Goal: Task Accomplishment & Management: Use online tool/utility

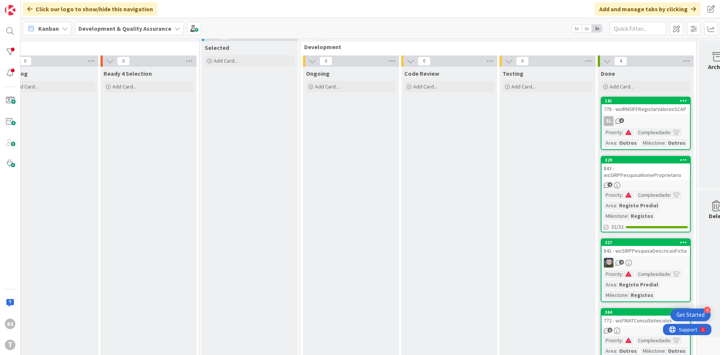
scroll to position [0, 122]
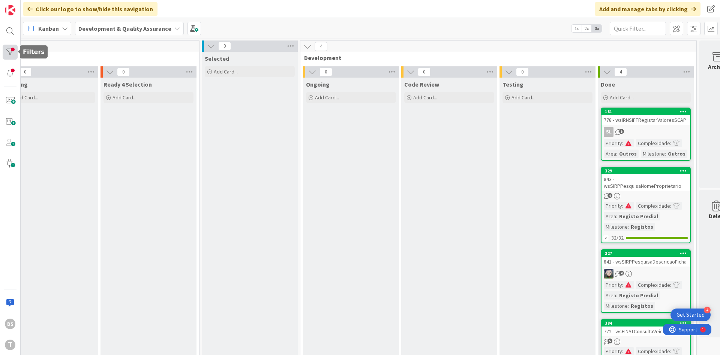
click at [15, 50] on div at bounding box center [10, 52] width 15 height 15
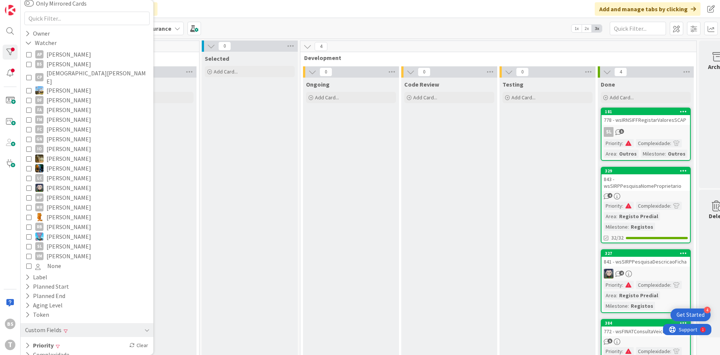
scroll to position [79, 0]
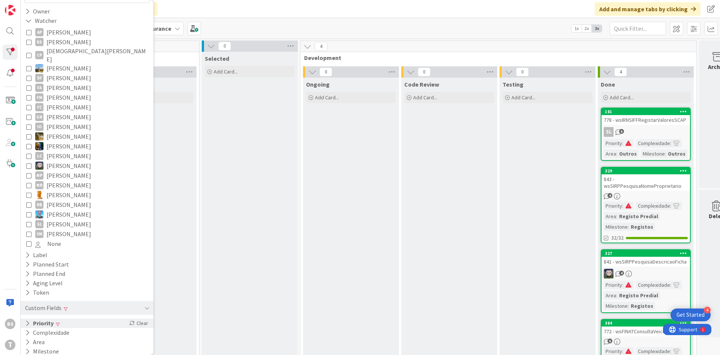
click at [78, 319] on div "Priority Clear" at bounding box center [87, 323] width 133 height 9
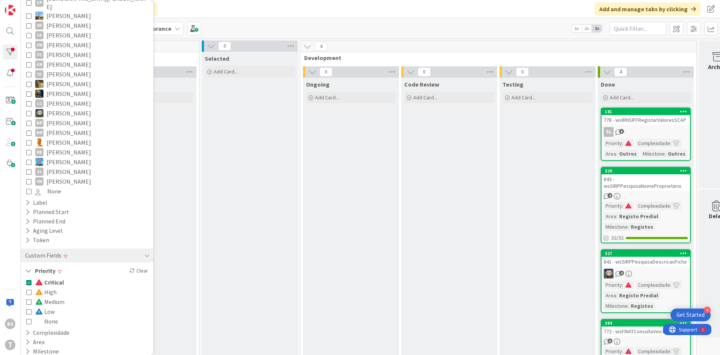
click at [63, 278] on div "Critical High Medium Low None" at bounding box center [87, 302] width 122 height 49
click at [29, 280] on icon at bounding box center [28, 282] width 5 height 5
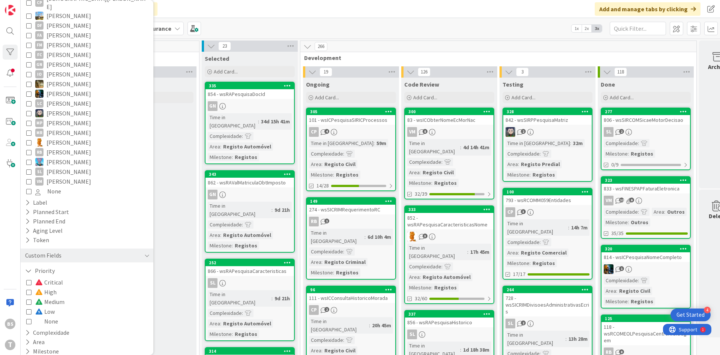
click at [32, 287] on button "High" at bounding box center [41, 292] width 30 height 10
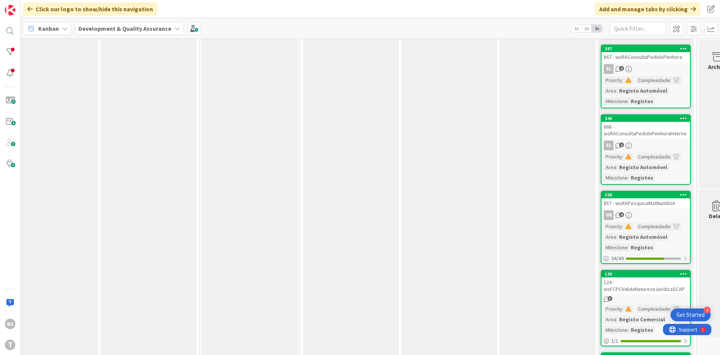
scroll to position [225, 122]
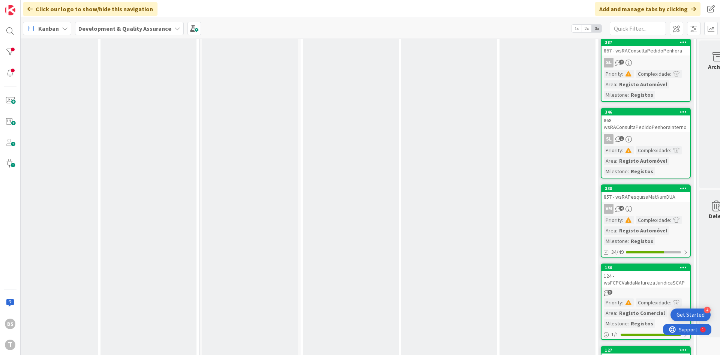
click at [660, 60] on div "SL 2" at bounding box center [646, 63] width 89 height 10
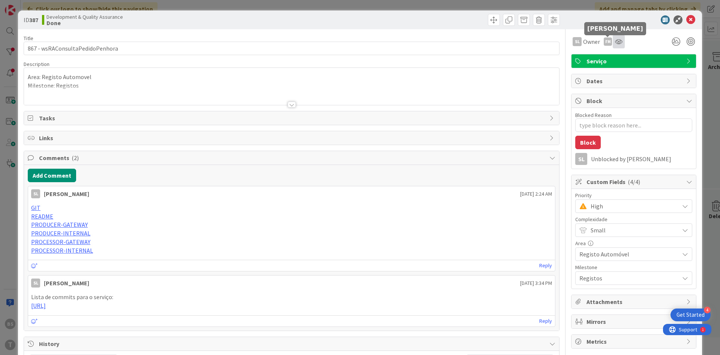
click at [617, 44] on icon at bounding box center [619, 42] width 8 height 6
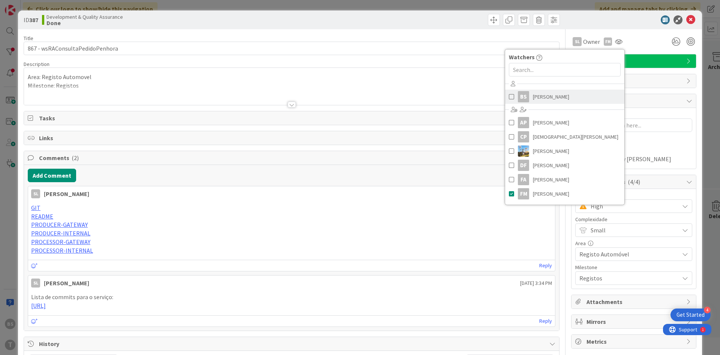
click at [560, 96] on span "[PERSON_NAME]" at bounding box center [551, 96] width 36 height 11
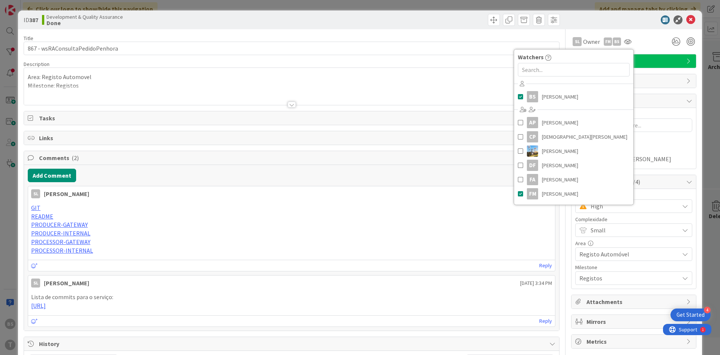
click at [467, 88] on div at bounding box center [291, 95] width 535 height 19
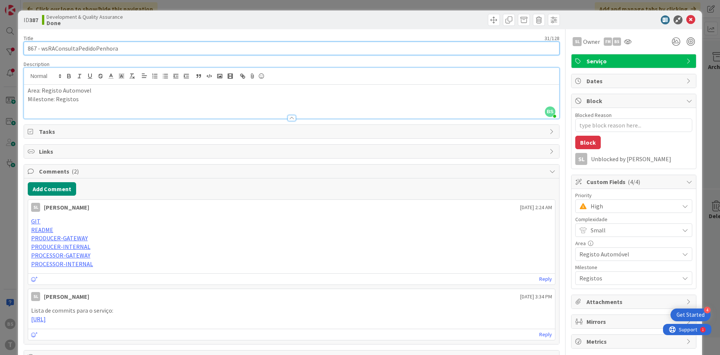
click at [87, 47] on input "867 - wsRAConsultaPedidoPenhora" at bounding box center [292, 49] width 536 height 14
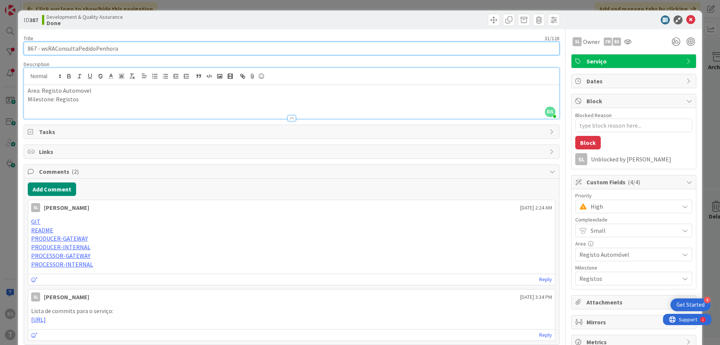
type textarea "x"
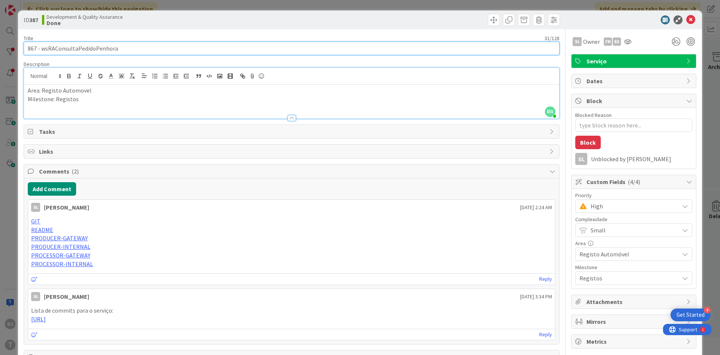
click at [110, 44] on input "867 - wsRAConsultaPedidoPenhora" at bounding box center [292, 49] width 536 height 14
